Goal: Information Seeking & Learning: Learn about a topic

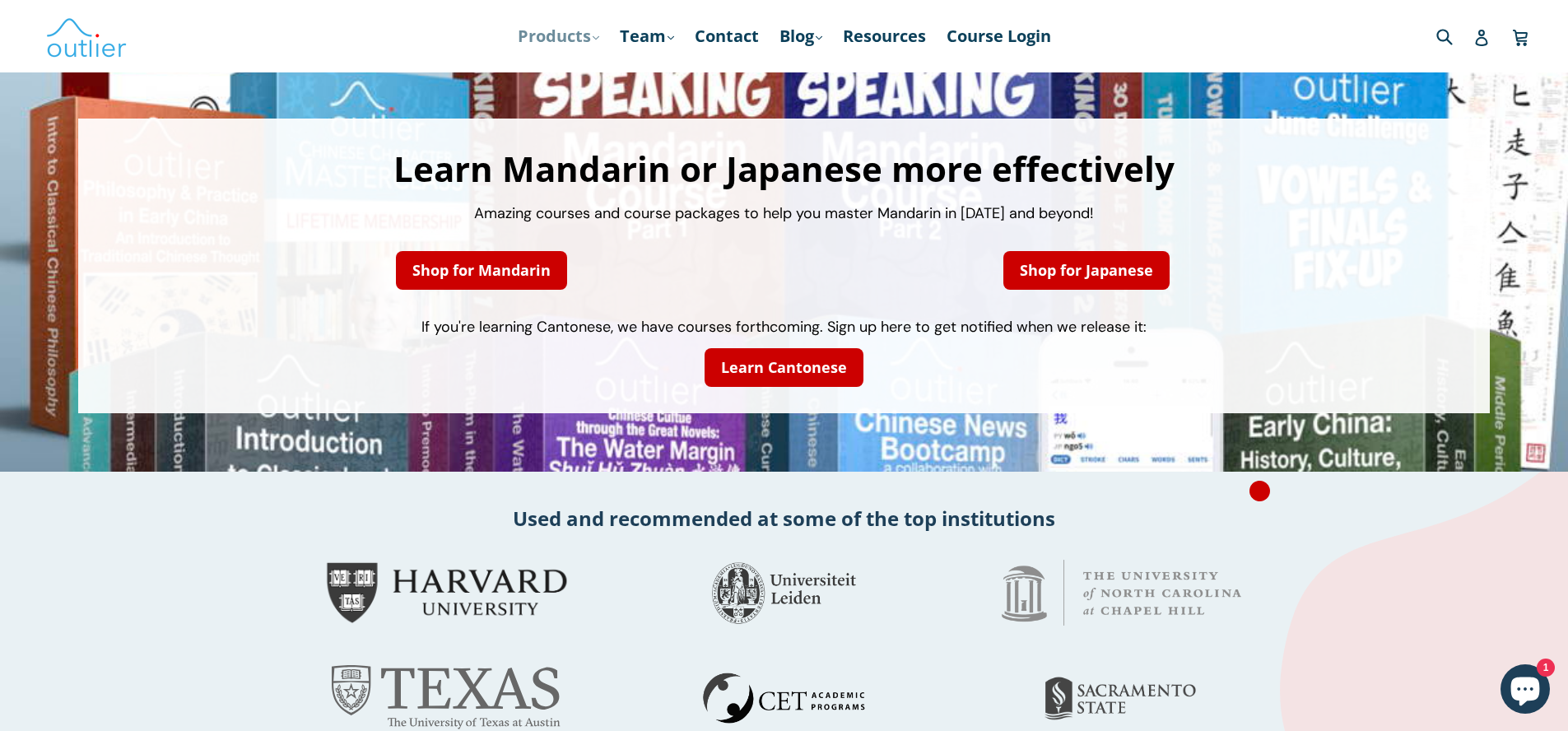
click at [573, 34] on link "Products .cls-1{fill:#231f20} expand" at bounding box center [557, 36] width 98 height 30
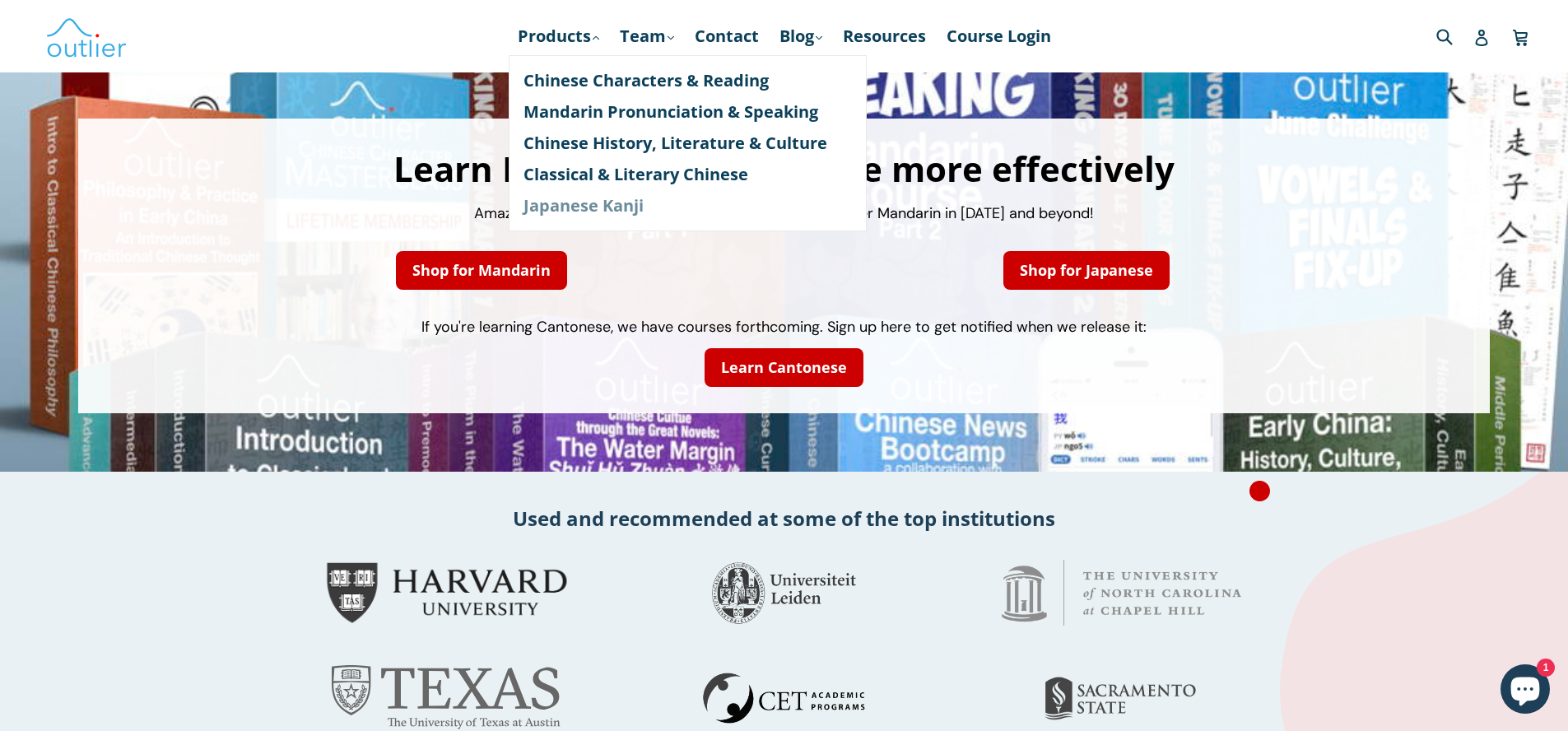
click at [575, 220] on link "Japanese Kanji" at bounding box center [686, 206] width 328 height 32
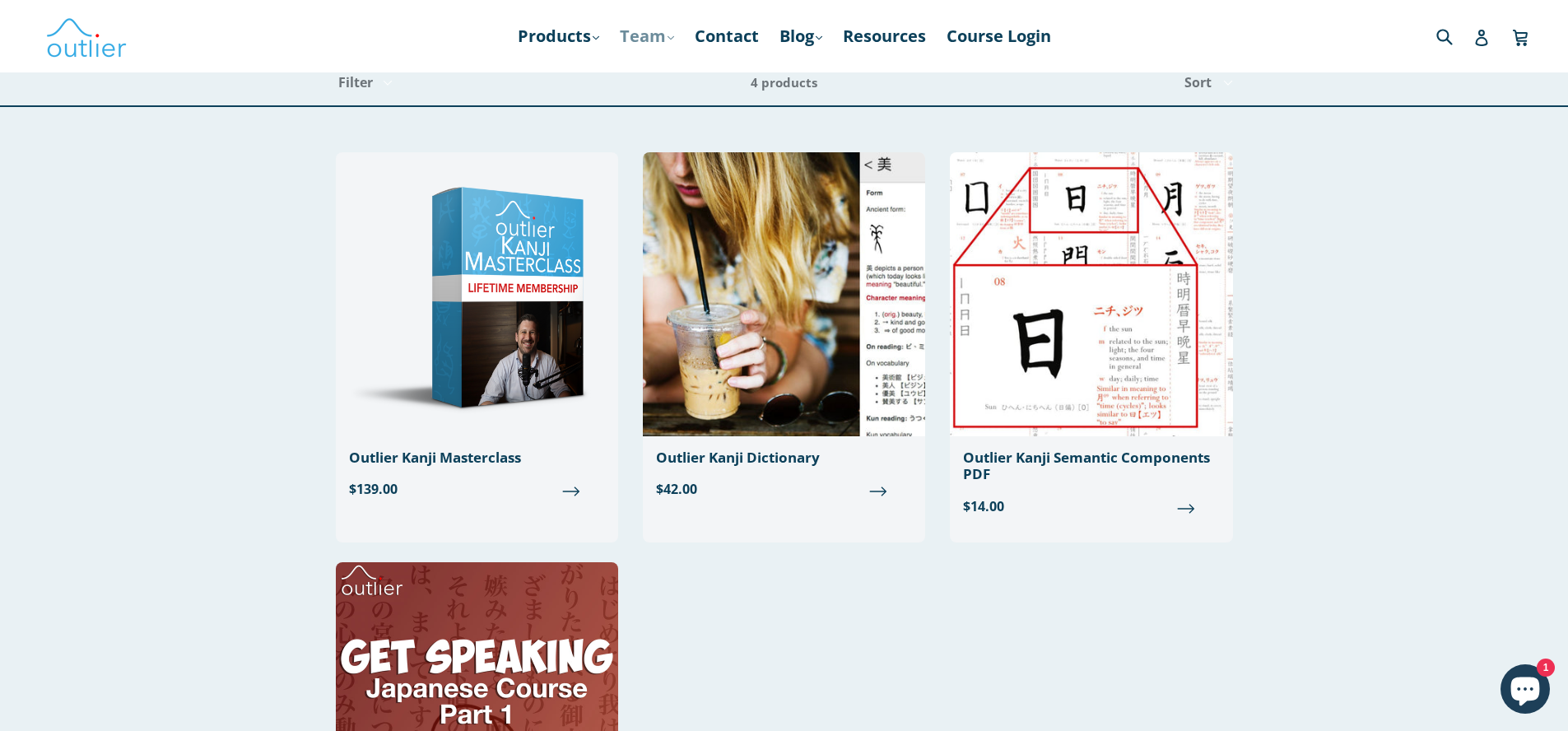
click at [665, 39] on link "Team .cls-1{fill:#231f20} expand" at bounding box center [647, 36] width 71 height 30
click at [814, 39] on link "Blog .cls-1{fill:#231f20} expand" at bounding box center [801, 36] width 59 height 30
click at [838, 111] on link "Japanese" at bounding box center [834, 112] width 99 height 32
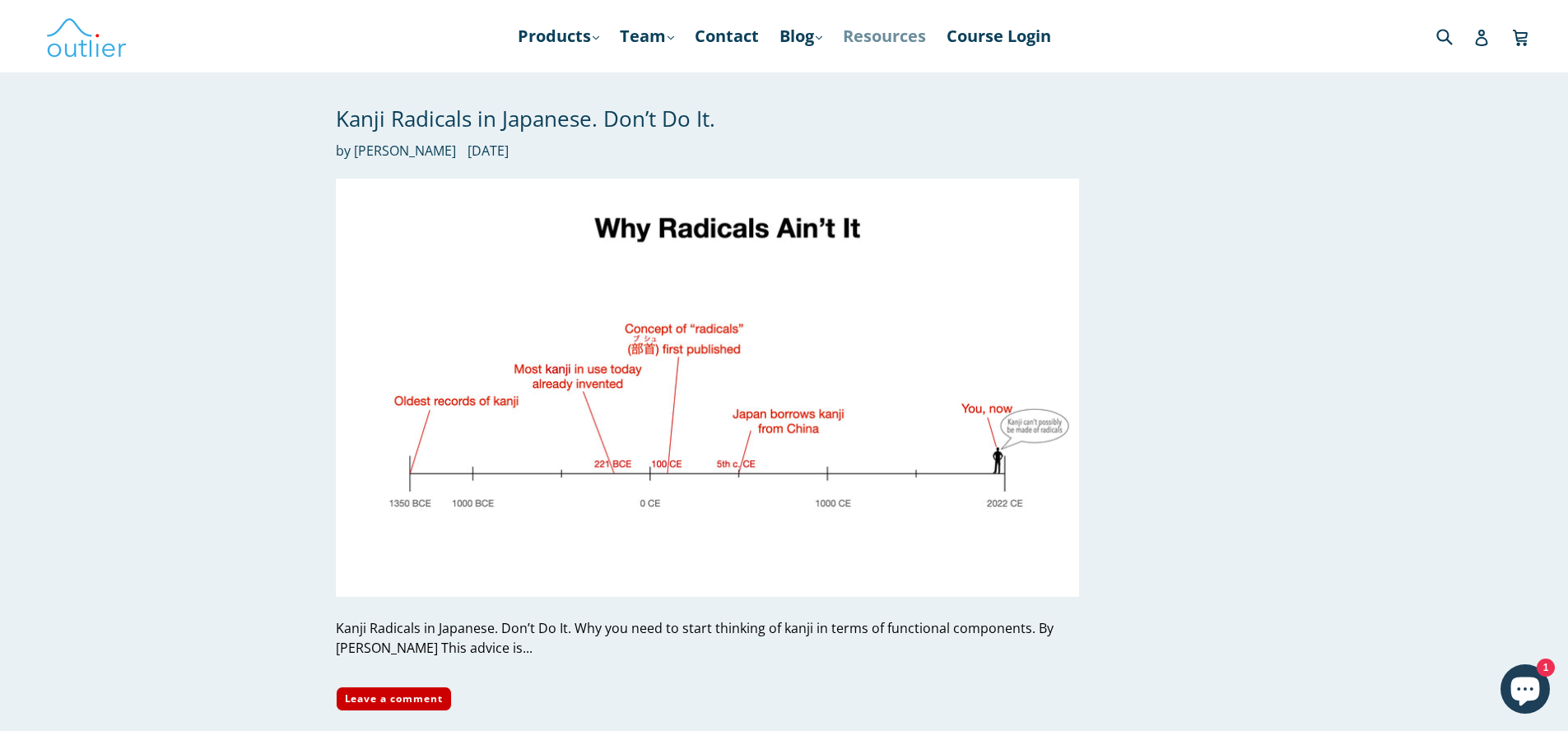
click at [881, 33] on link "Resources" at bounding box center [883, 36] width 99 height 30
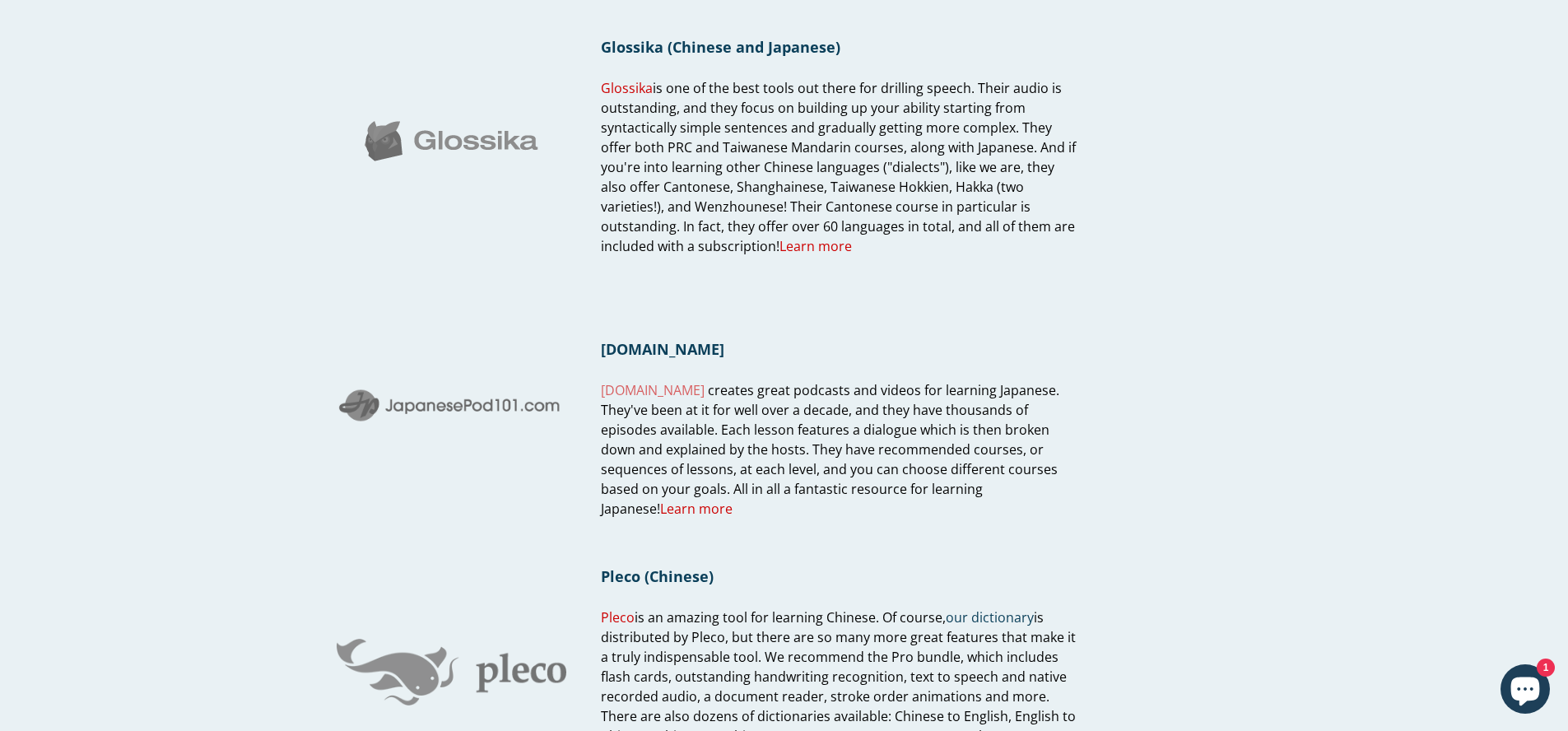
scroll to position [607, 0]
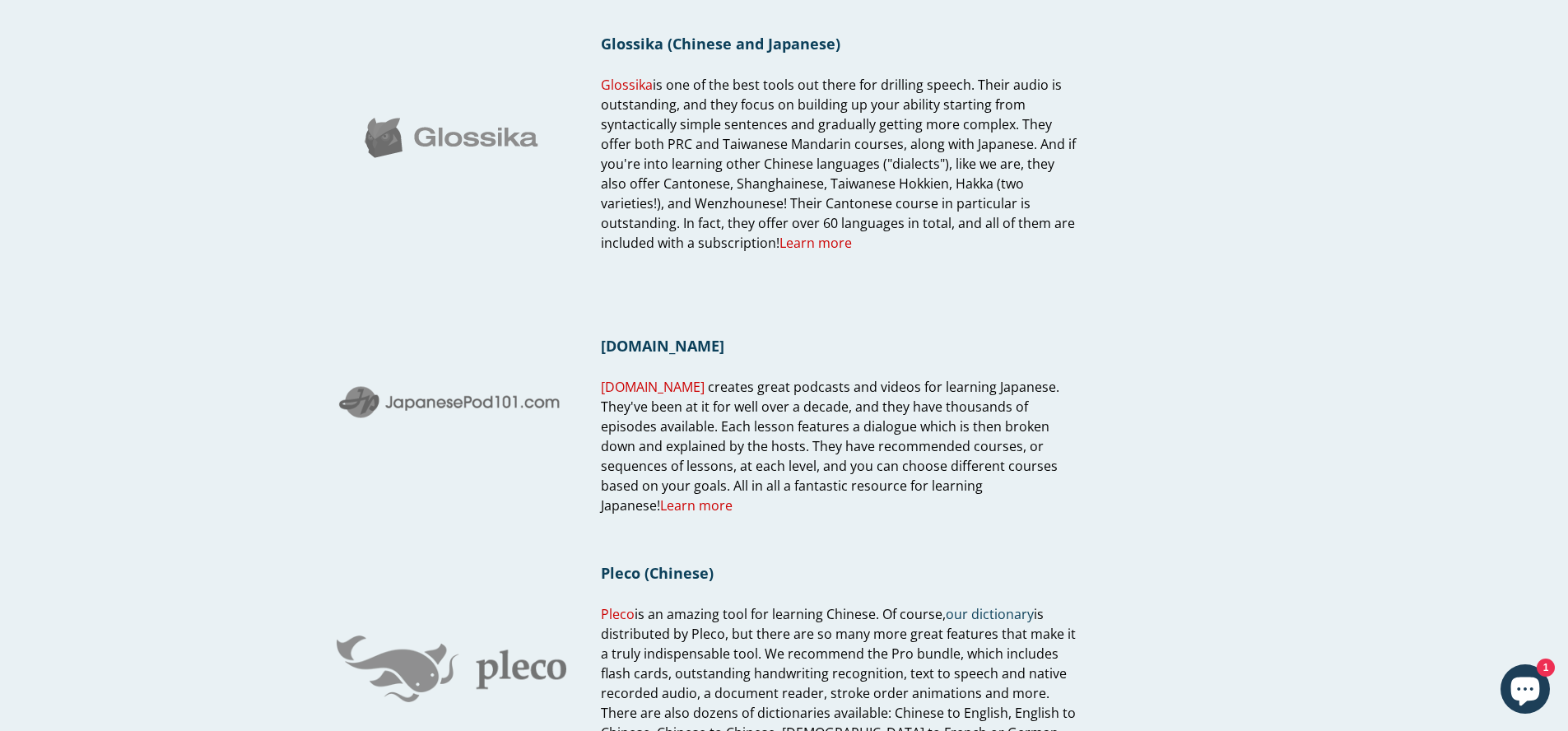
click at [574, 452] on div "JapanesePod101.com JapanesePod101.com creates great podcasts and videos for lea…" at bounding box center [707, 401] width 743 height 228
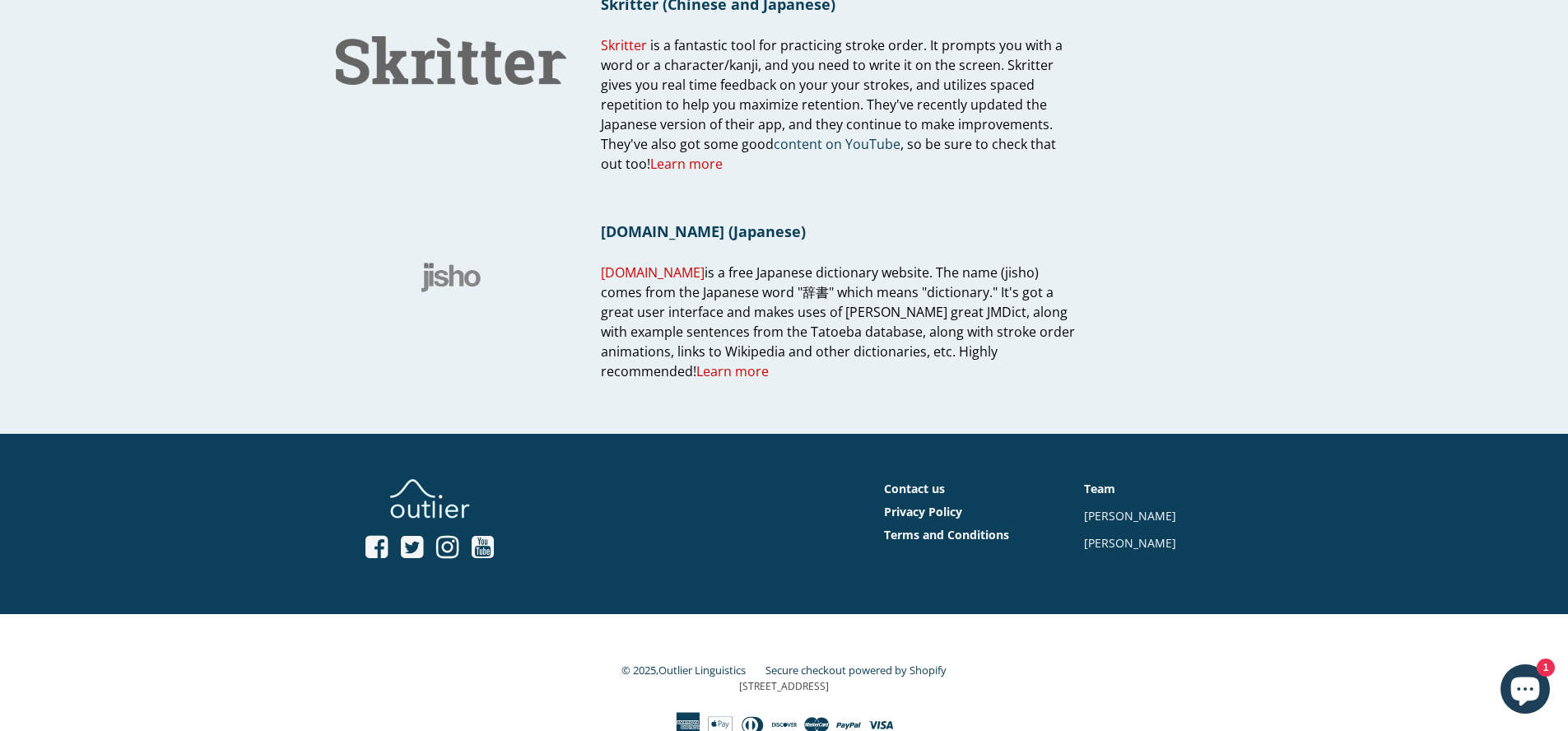
scroll to position [0, 0]
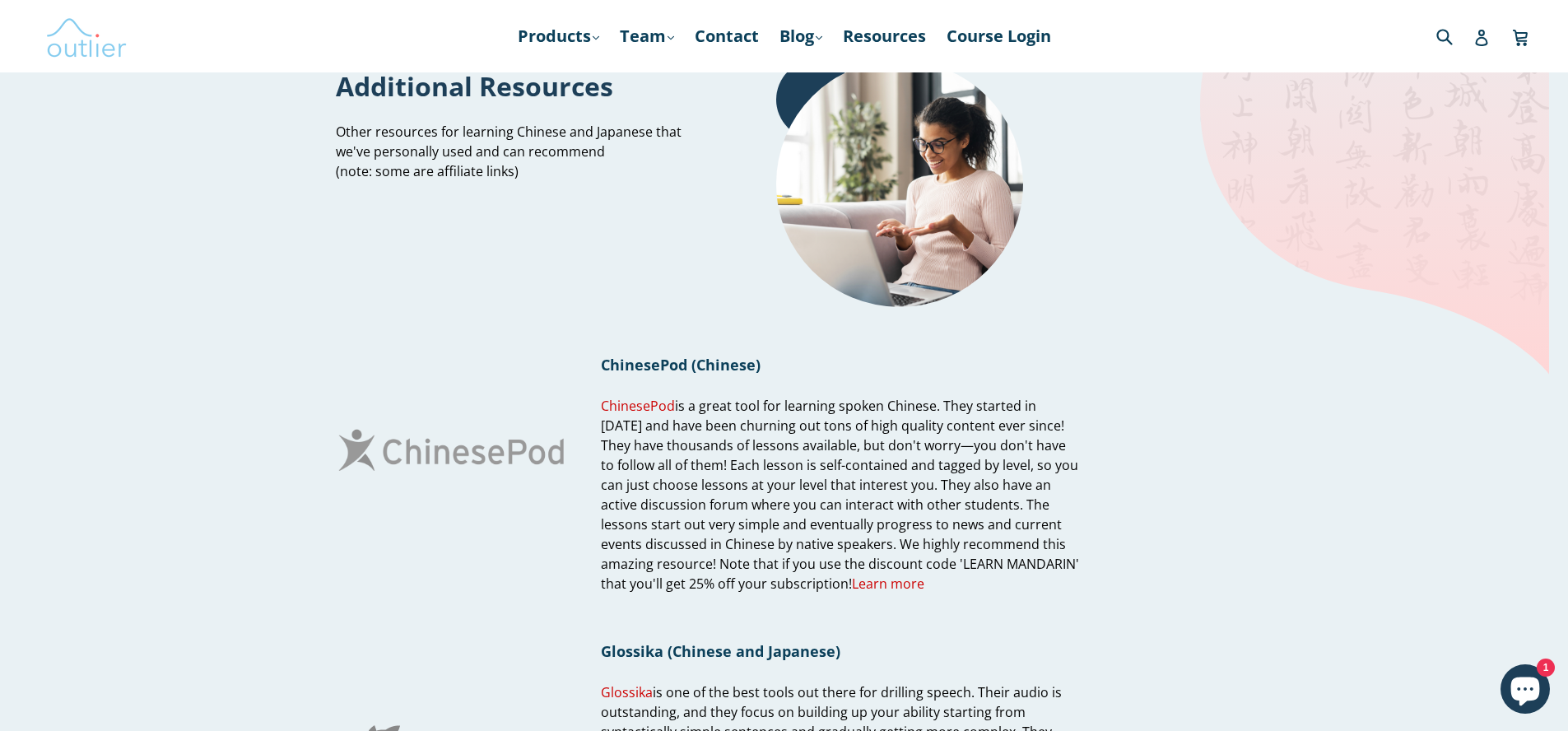
click at [108, 48] on img at bounding box center [86, 35] width 83 height 47
